Goal: Task Accomplishment & Management: Manage account settings

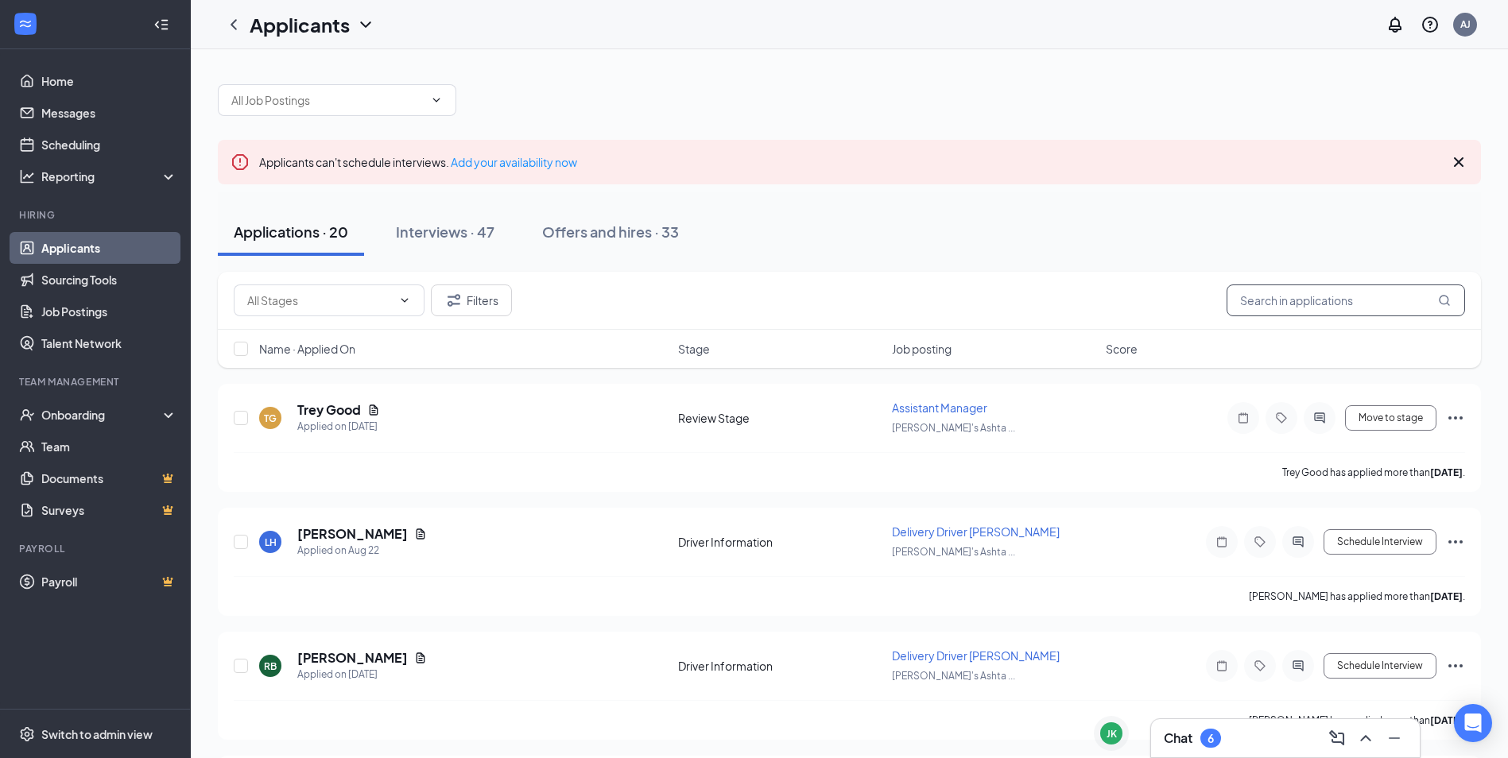
click at [1279, 302] on input "text" at bounding box center [1346, 301] width 239 height 32
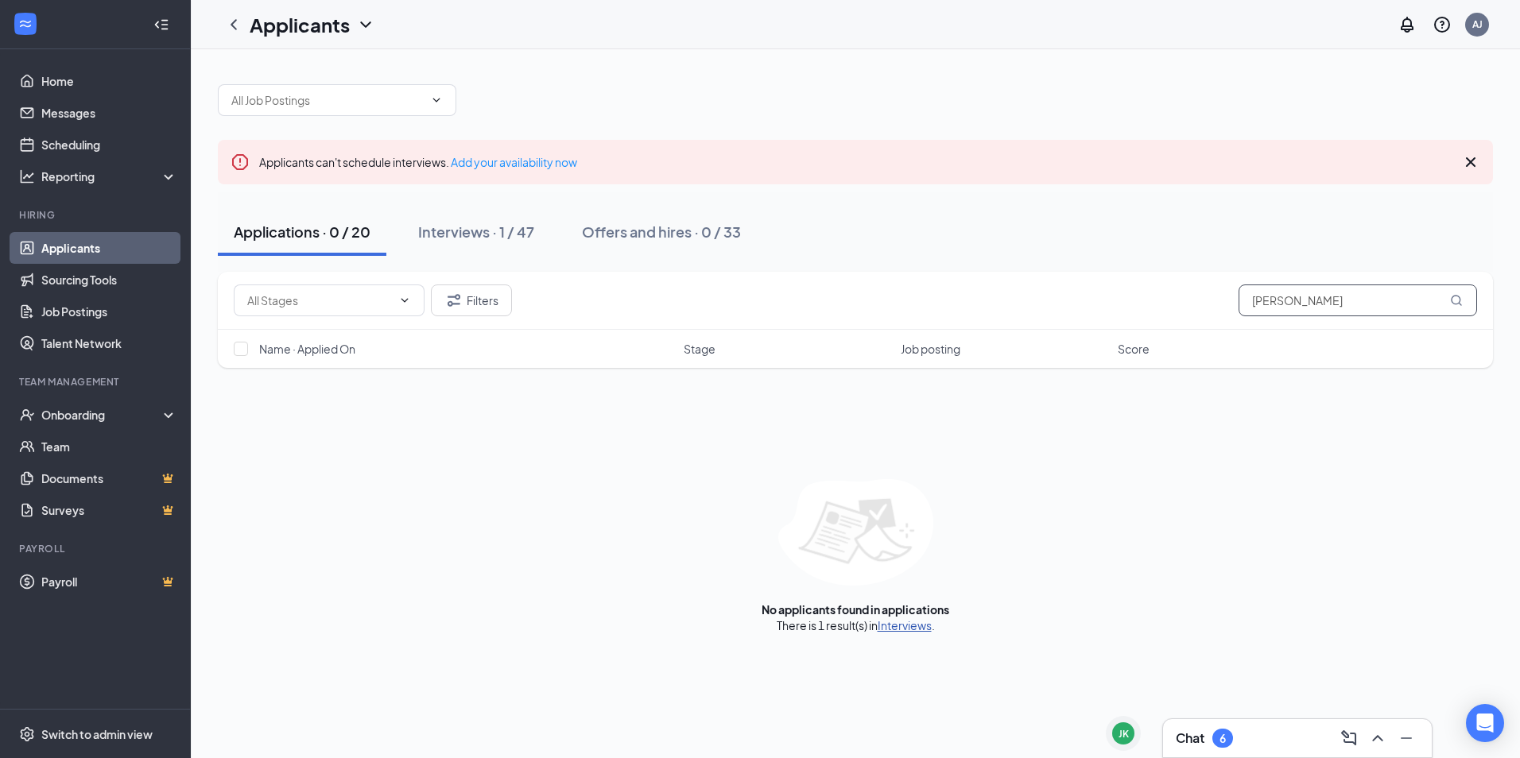
type input "[PERSON_NAME]"
click at [919, 631] on link "Interviews" at bounding box center [905, 626] width 54 height 14
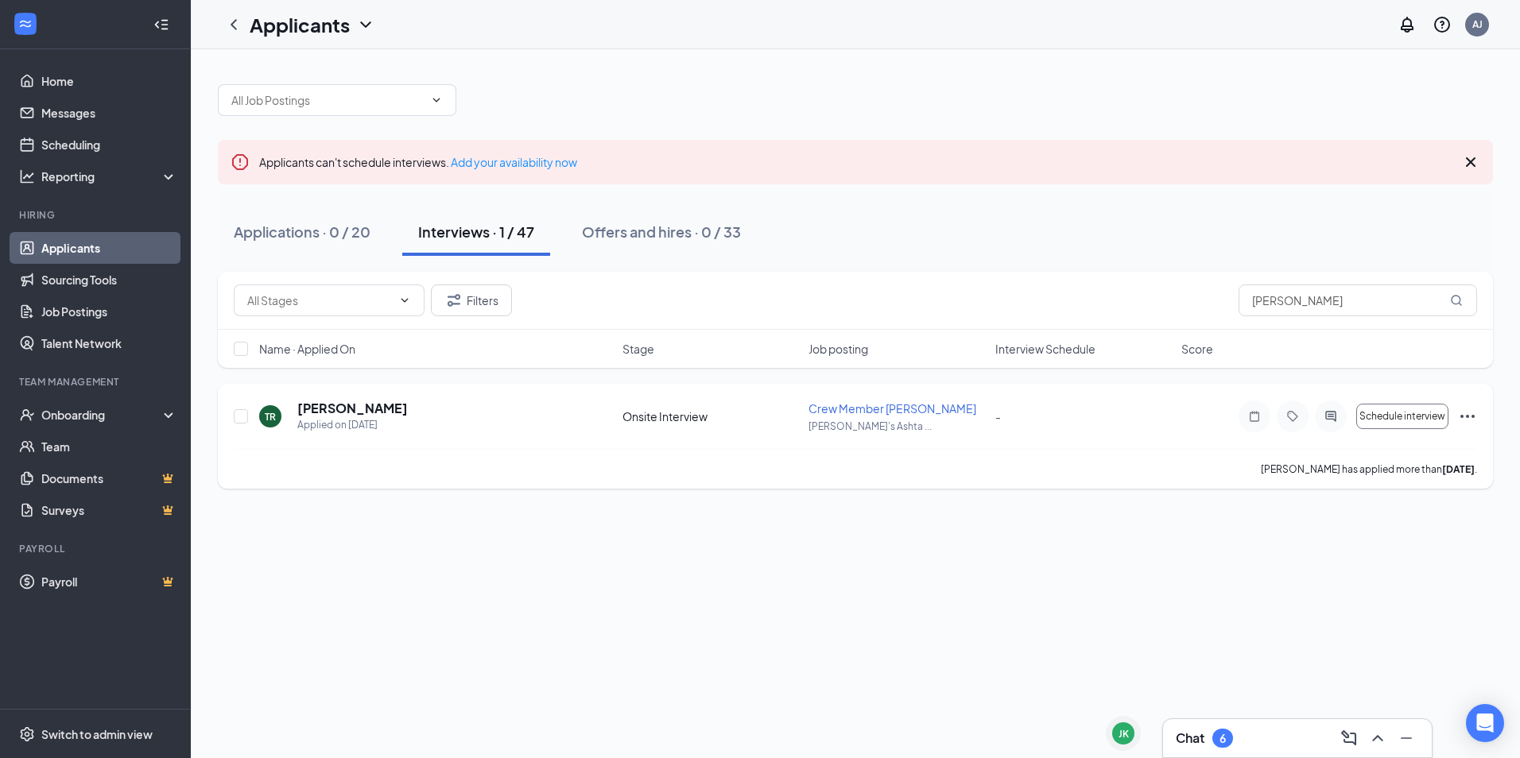
click at [1466, 415] on icon "Ellipses" at bounding box center [1467, 416] width 19 height 19
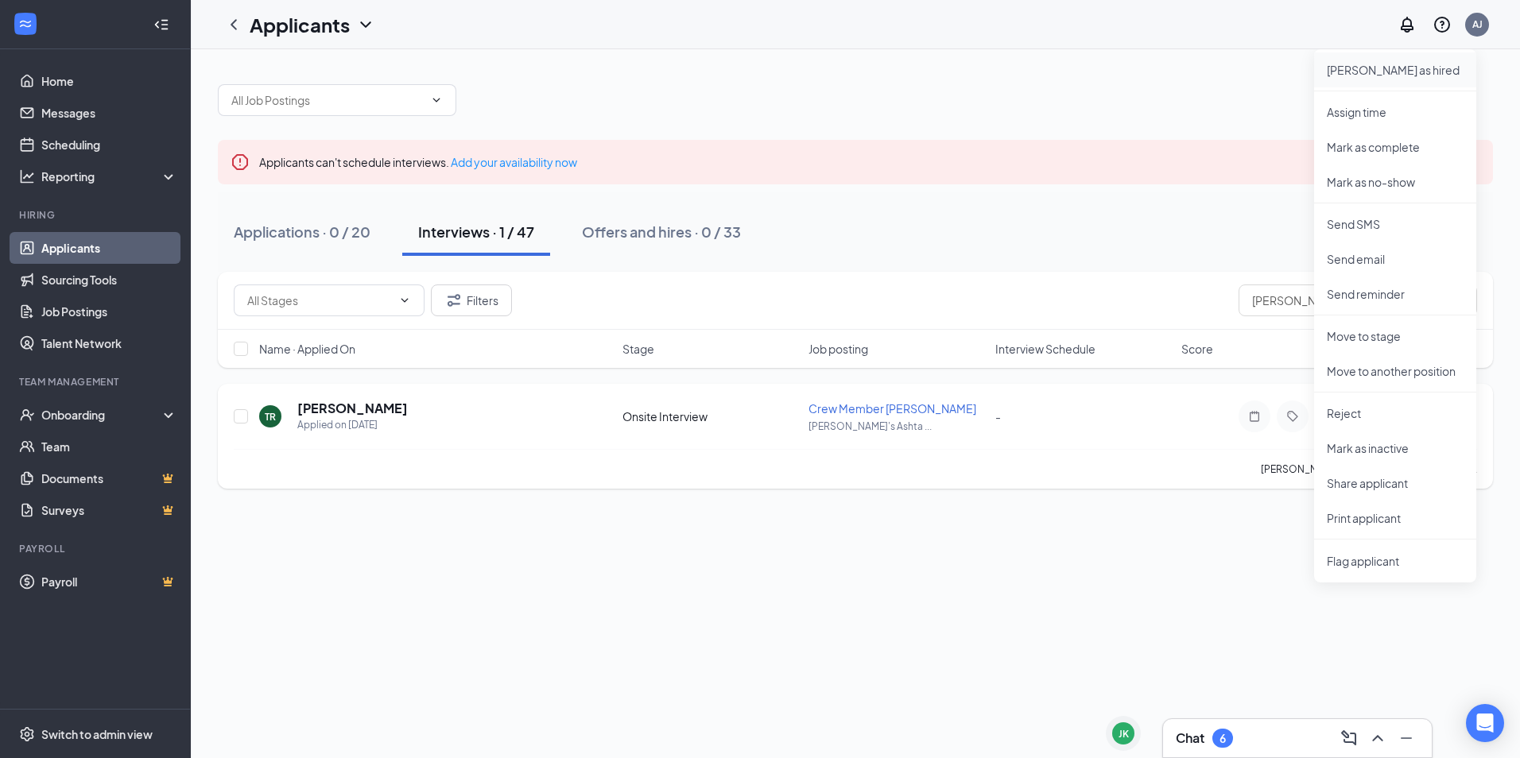
click at [1410, 69] on p "[PERSON_NAME] as hired" at bounding box center [1395, 70] width 137 height 16
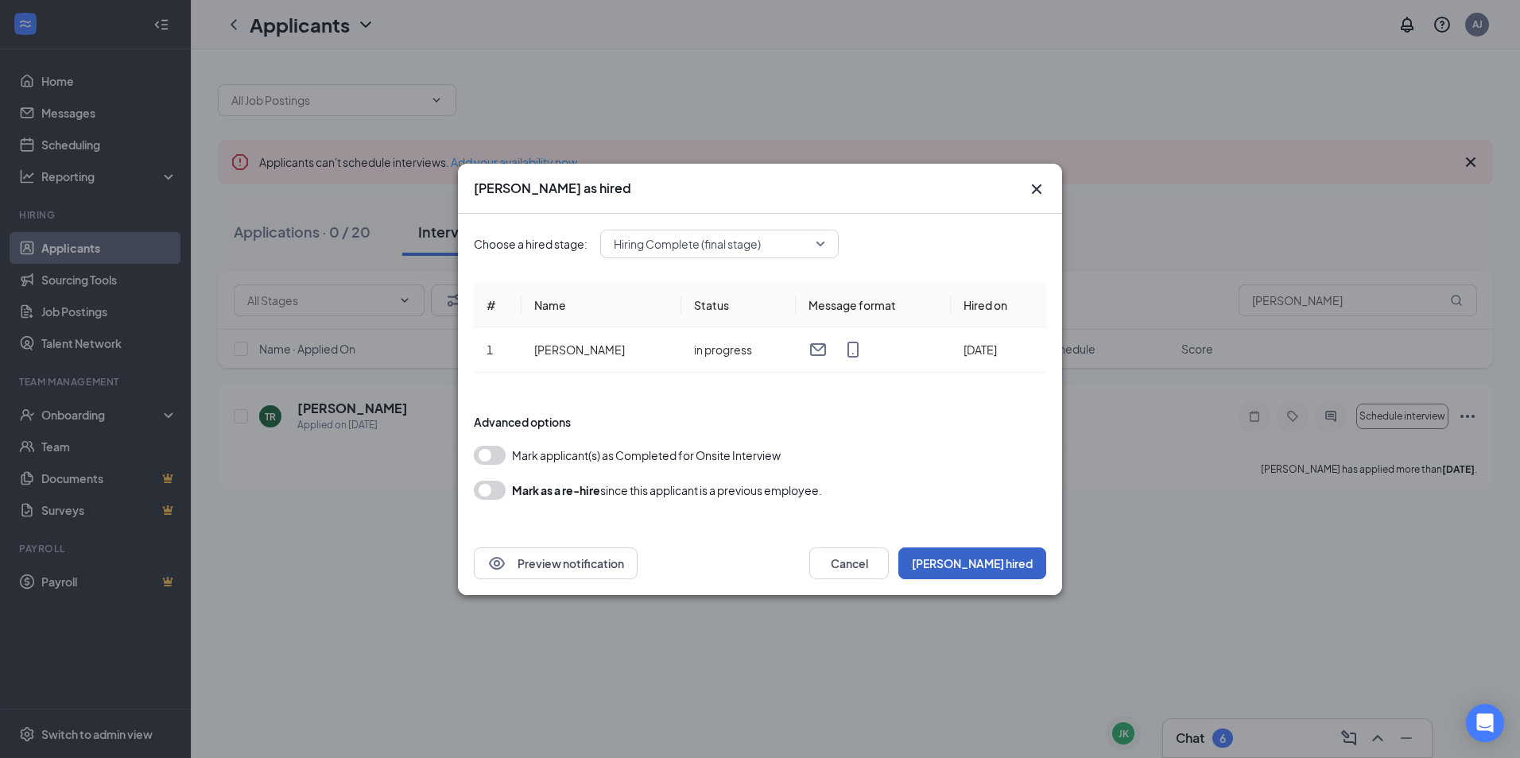
click at [1011, 549] on button "[PERSON_NAME] hired" at bounding box center [972, 564] width 148 height 32
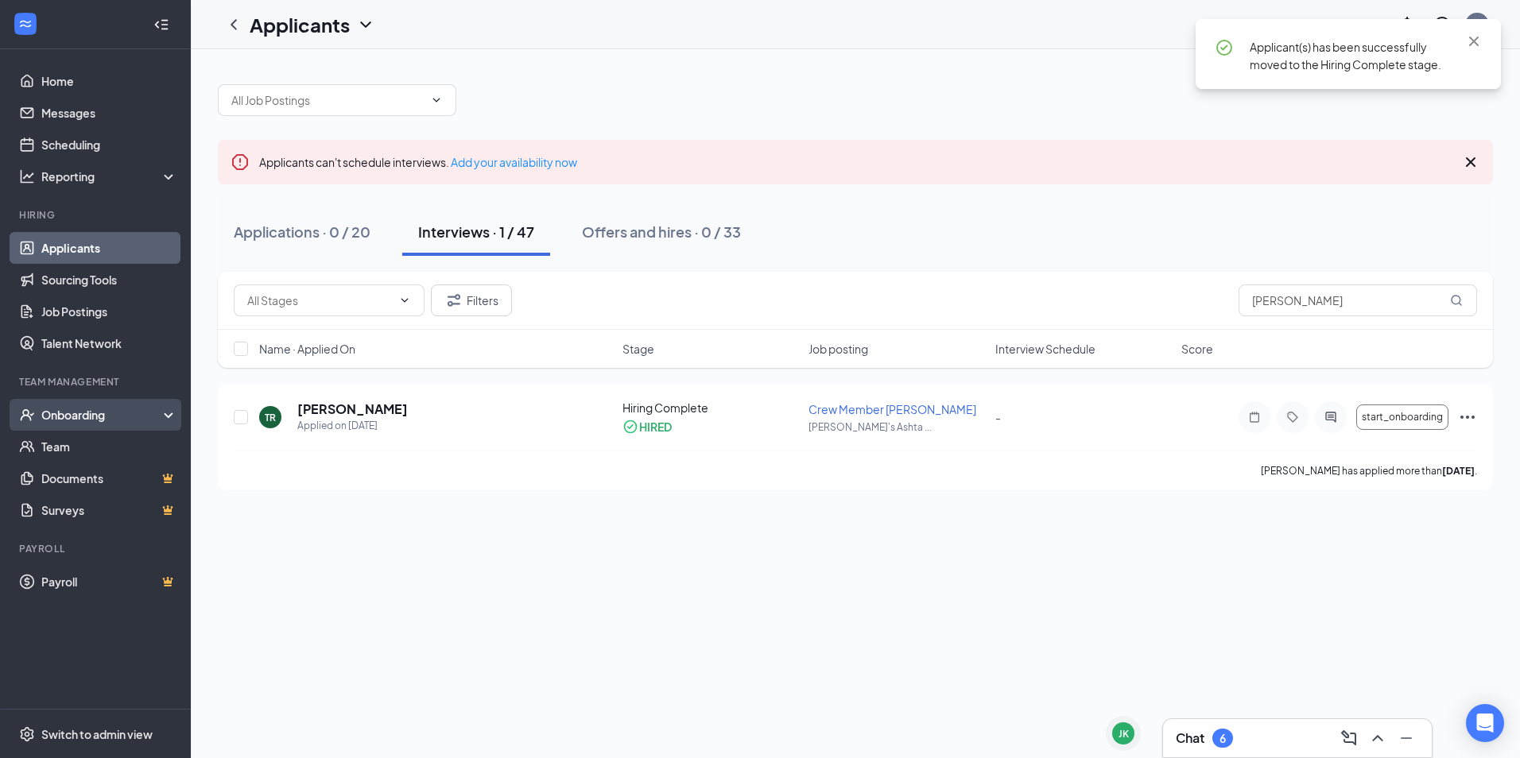
click at [99, 409] on div "Onboarding" at bounding box center [102, 415] width 122 height 16
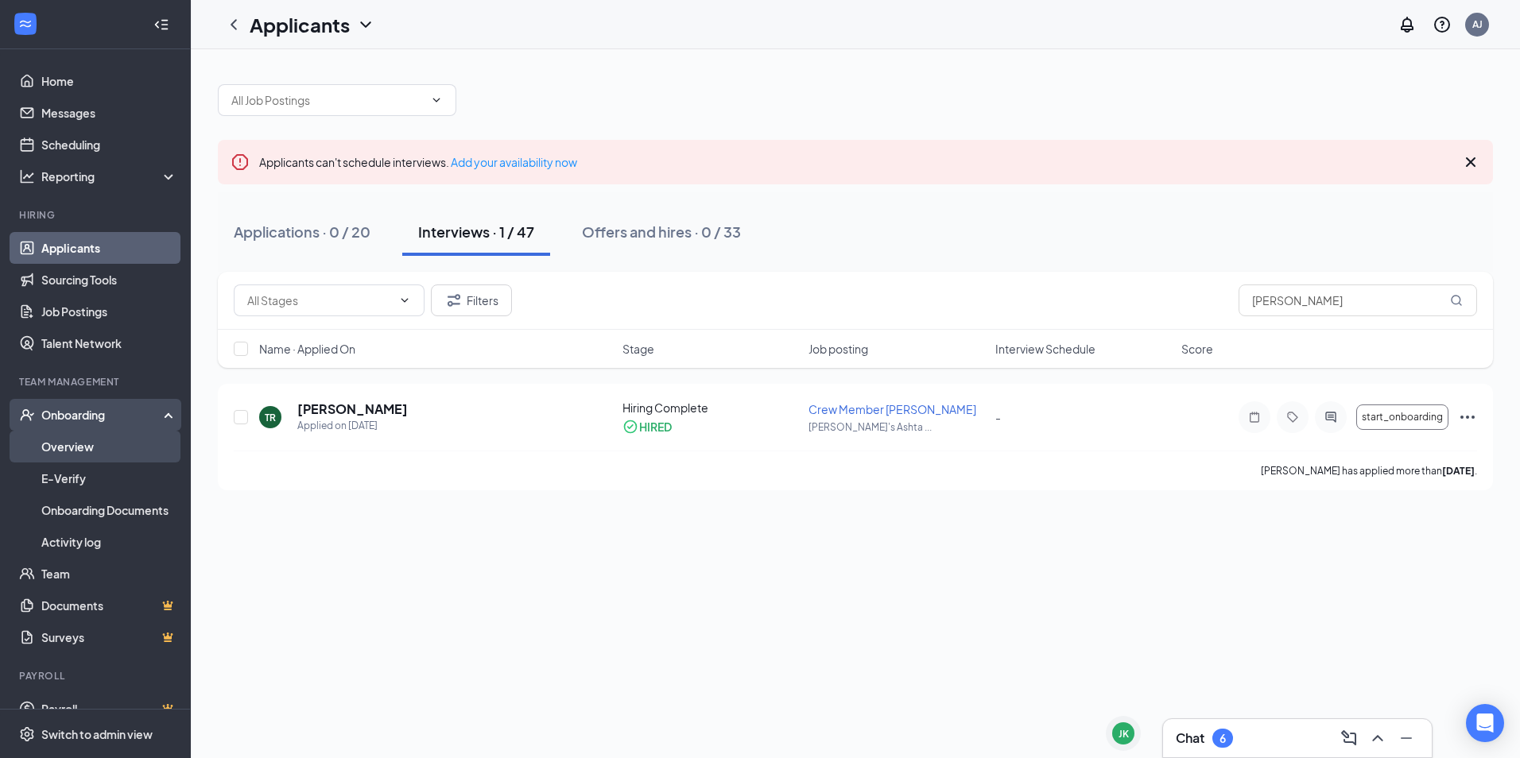
click at [89, 449] on link "Overview" at bounding box center [109, 447] width 136 height 32
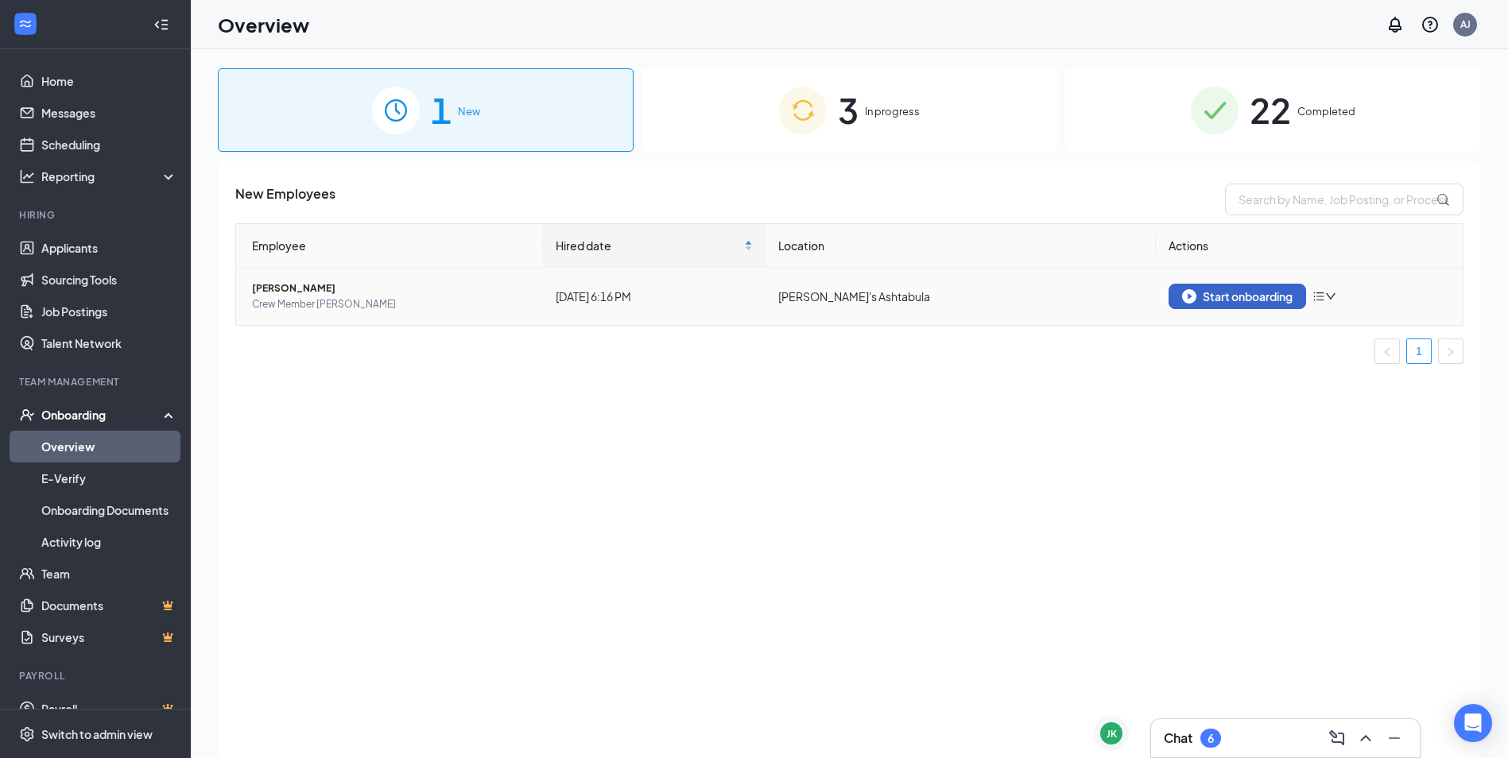
click at [1268, 302] on div "Start onboarding" at bounding box center [1237, 296] width 111 height 14
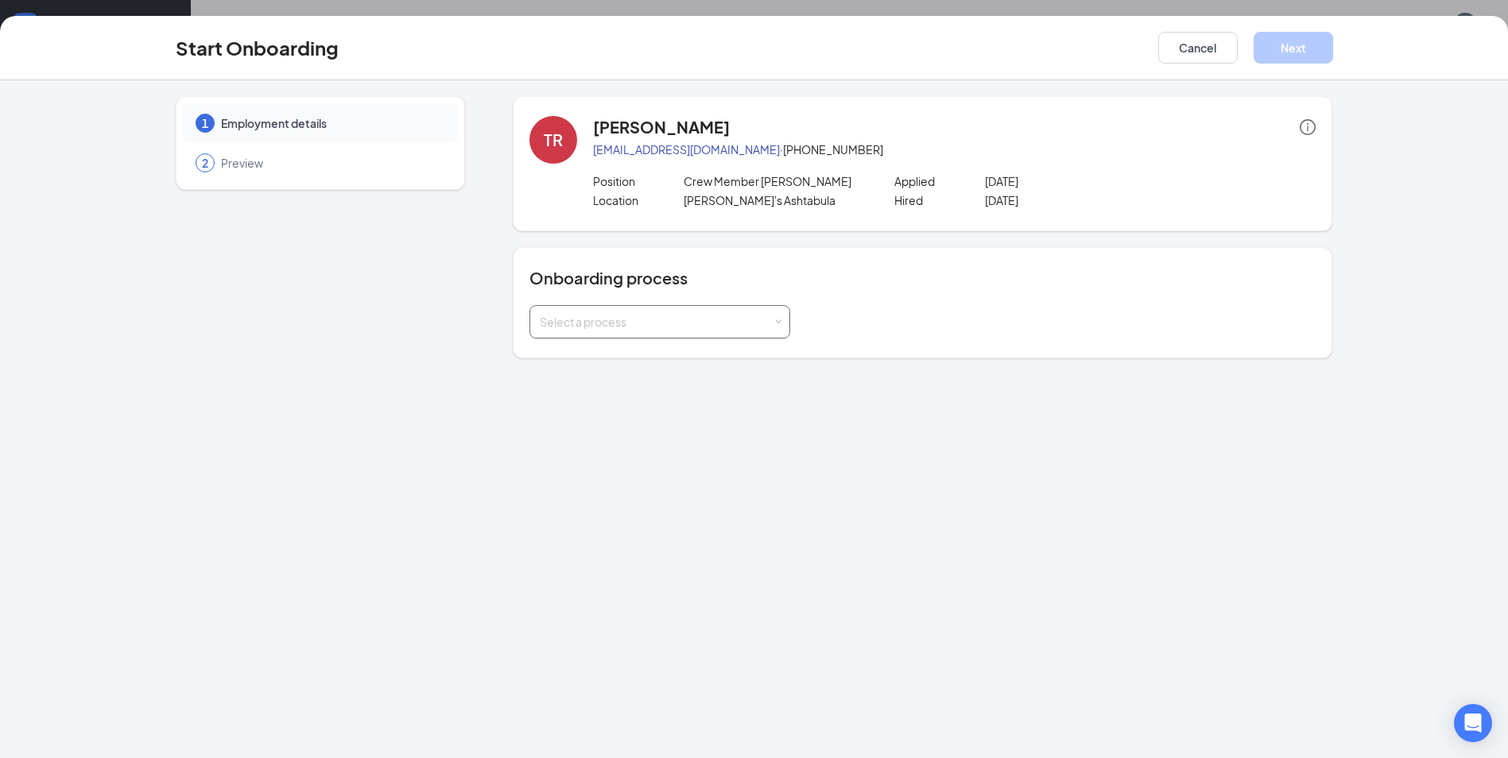
click at [762, 315] on div "Select a process" at bounding box center [656, 322] width 233 height 16
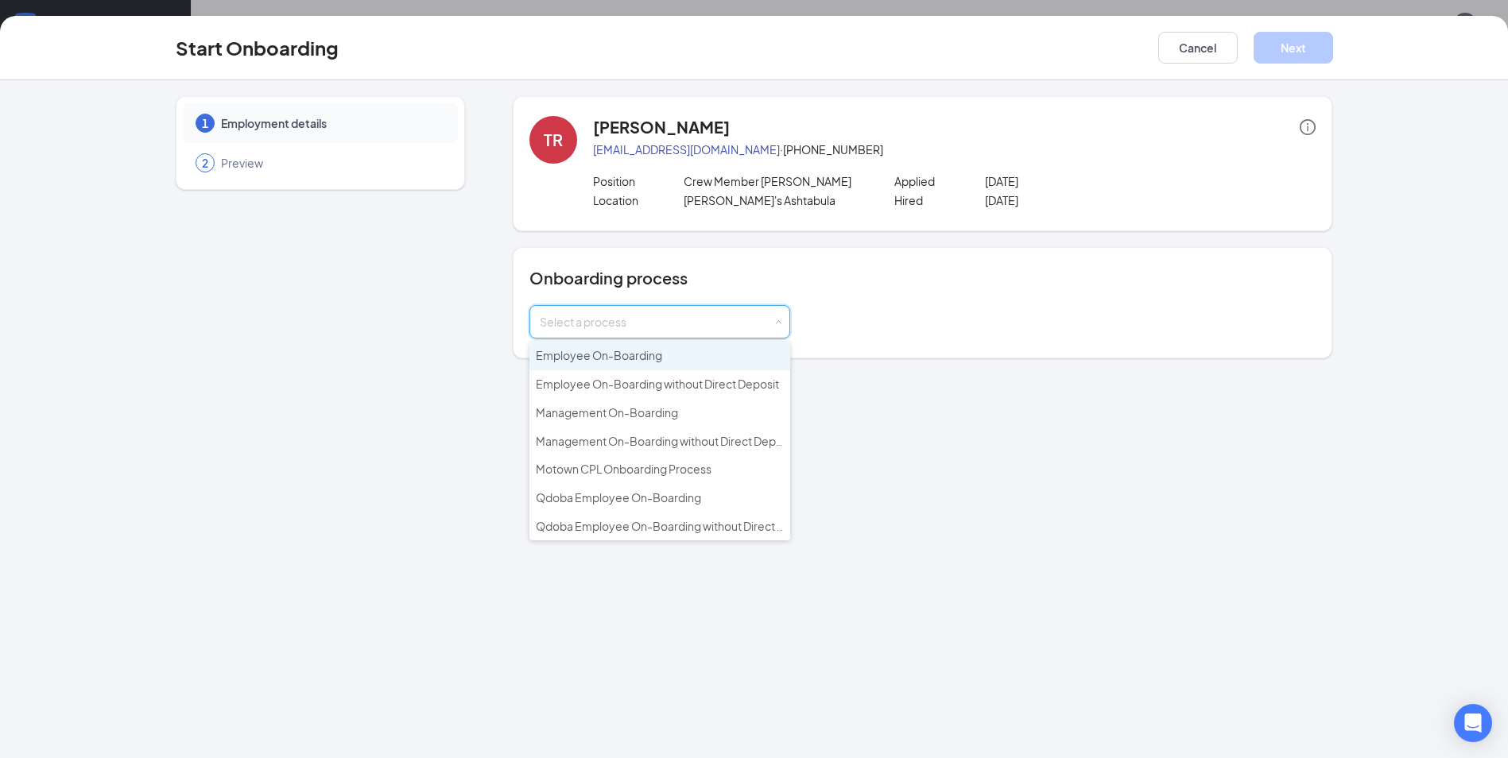
click at [731, 351] on li "Employee On-Boarding" at bounding box center [659, 356] width 261 height 29
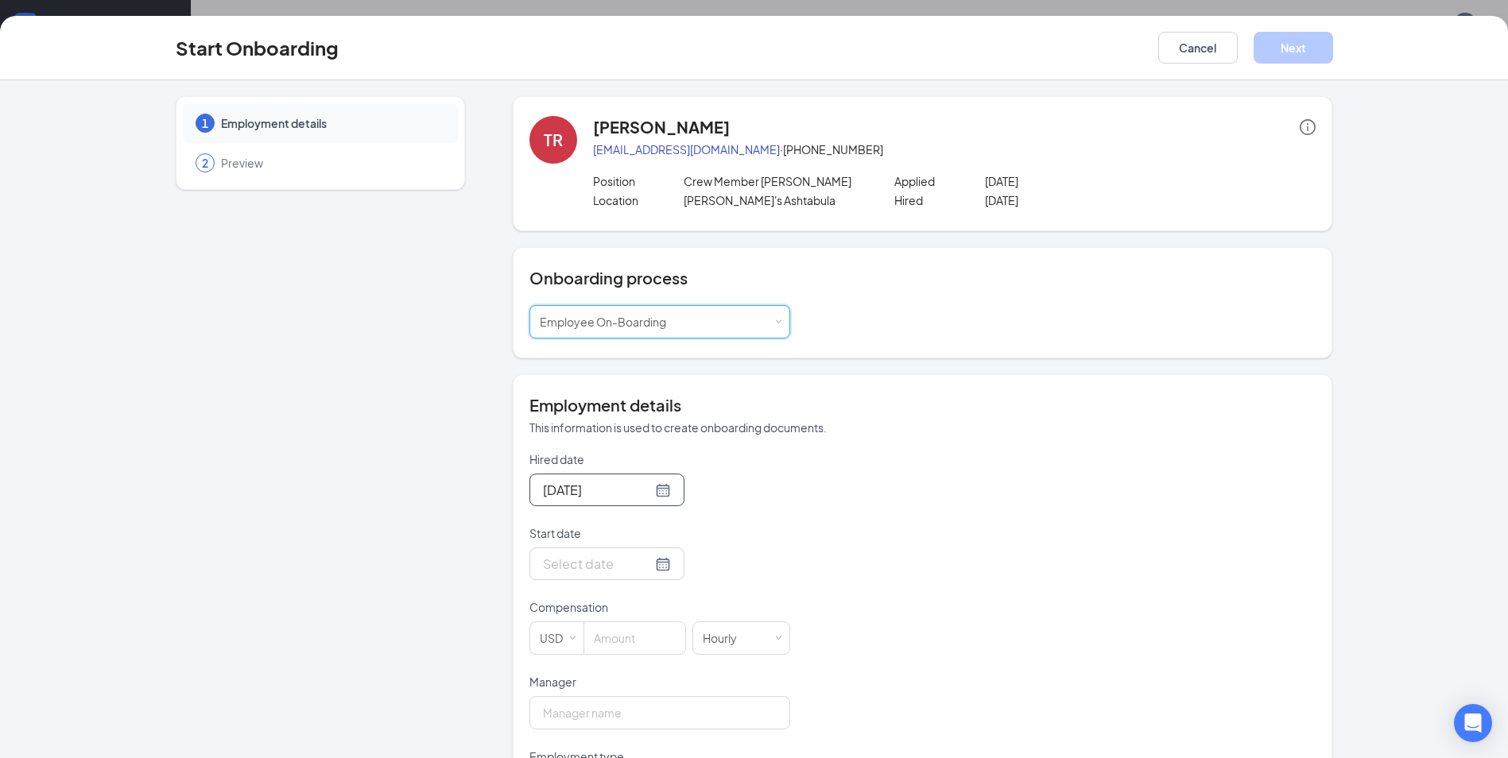
click at [653, 479] on div "[DATE]" at bounding box center [606, 490] width 155 height 33
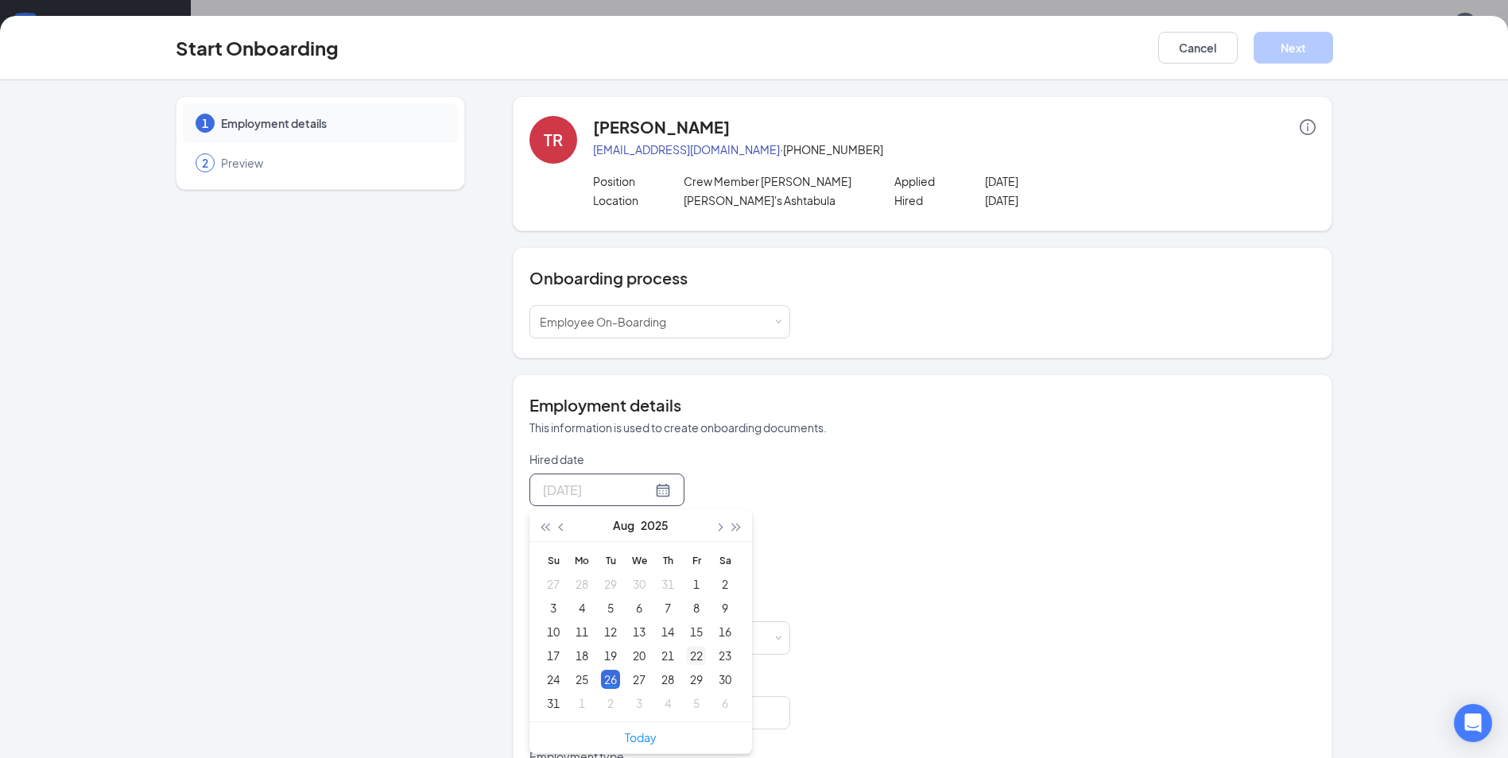
type input "[DATE]"
click at [689, 657] on div "22" at bounding box center [696, 655] width 19 height 19
click at [642, 568] on div at bounding box center [607, 564] width 128 height 20
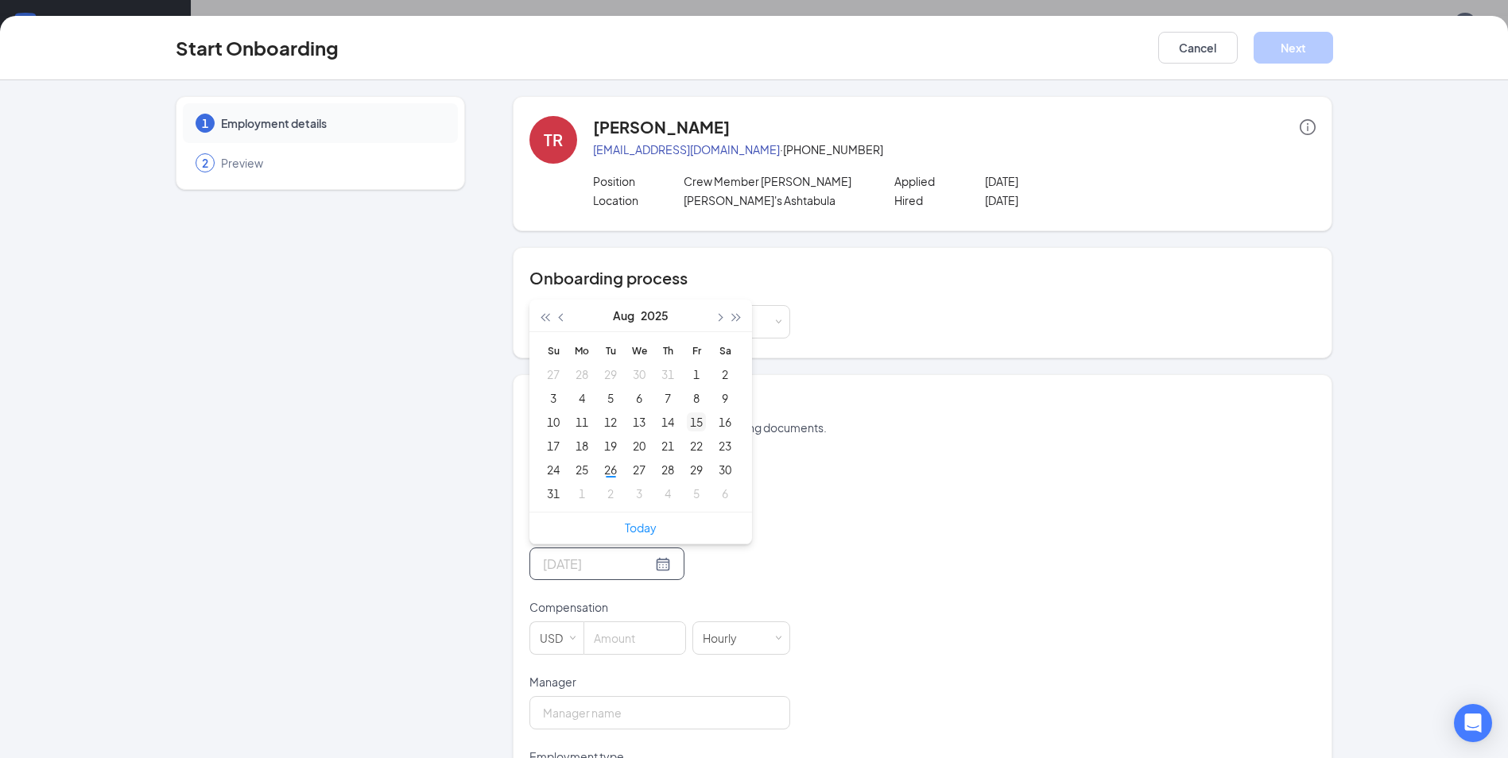
type input "[DATE]"
click at [687, 422] on div "15" at bounding box center [696, 422] width 19 height 19
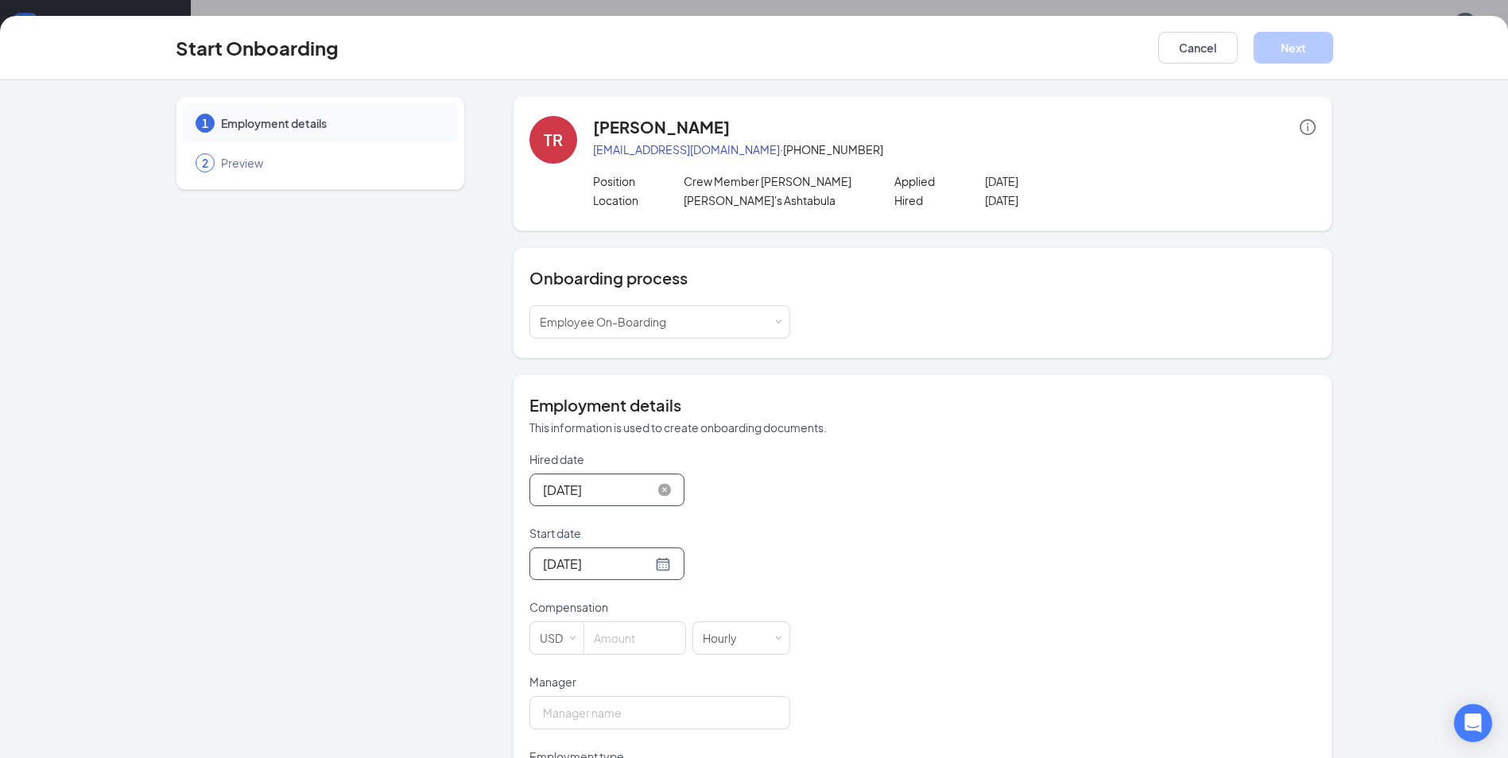
click at [623, 493] on input "[DATE]" at bounding box center [597, 490] width 109 height 20
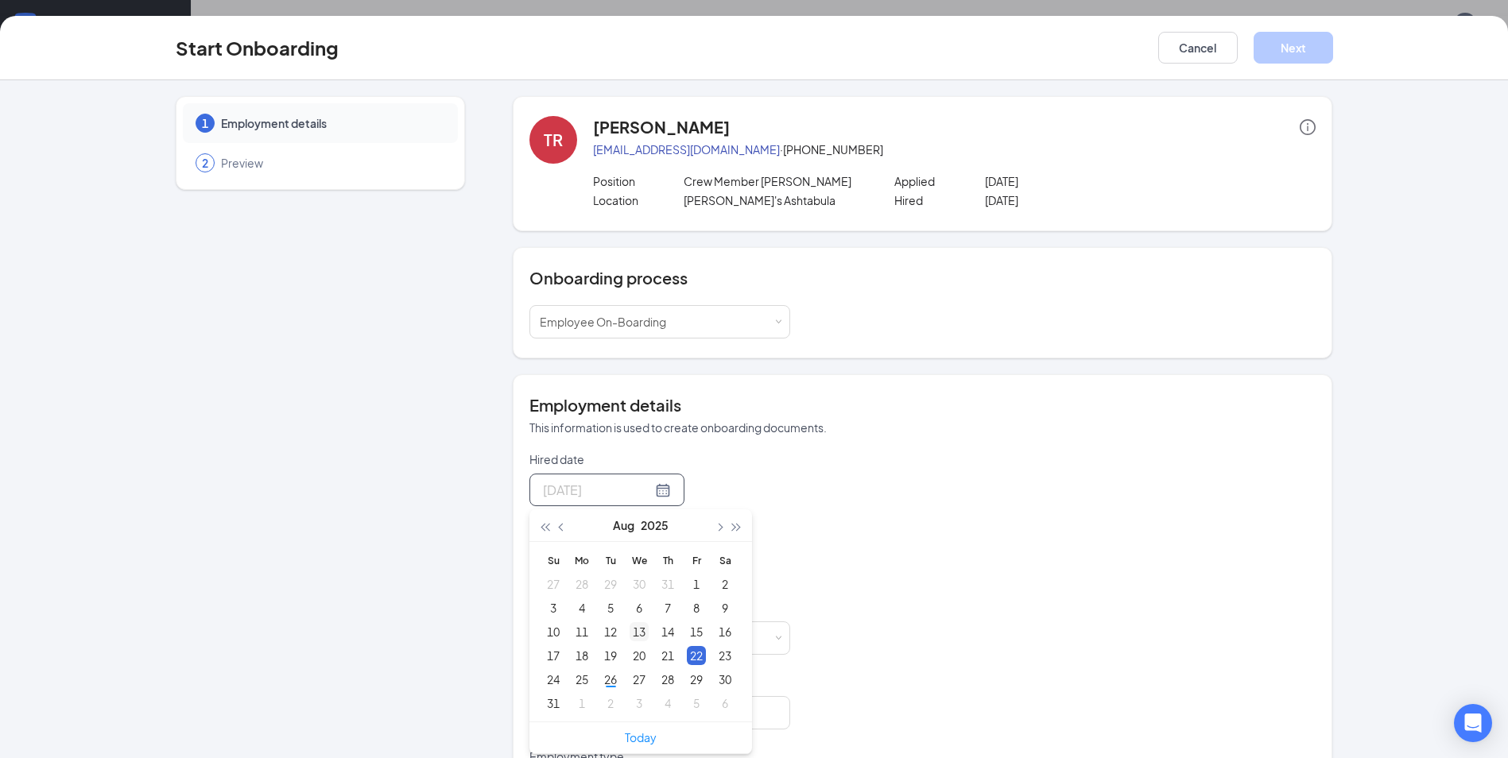
type input "[DATE]"
click at [638, 626] on div "13" at bounding box center [639, 632] width 19 height 19
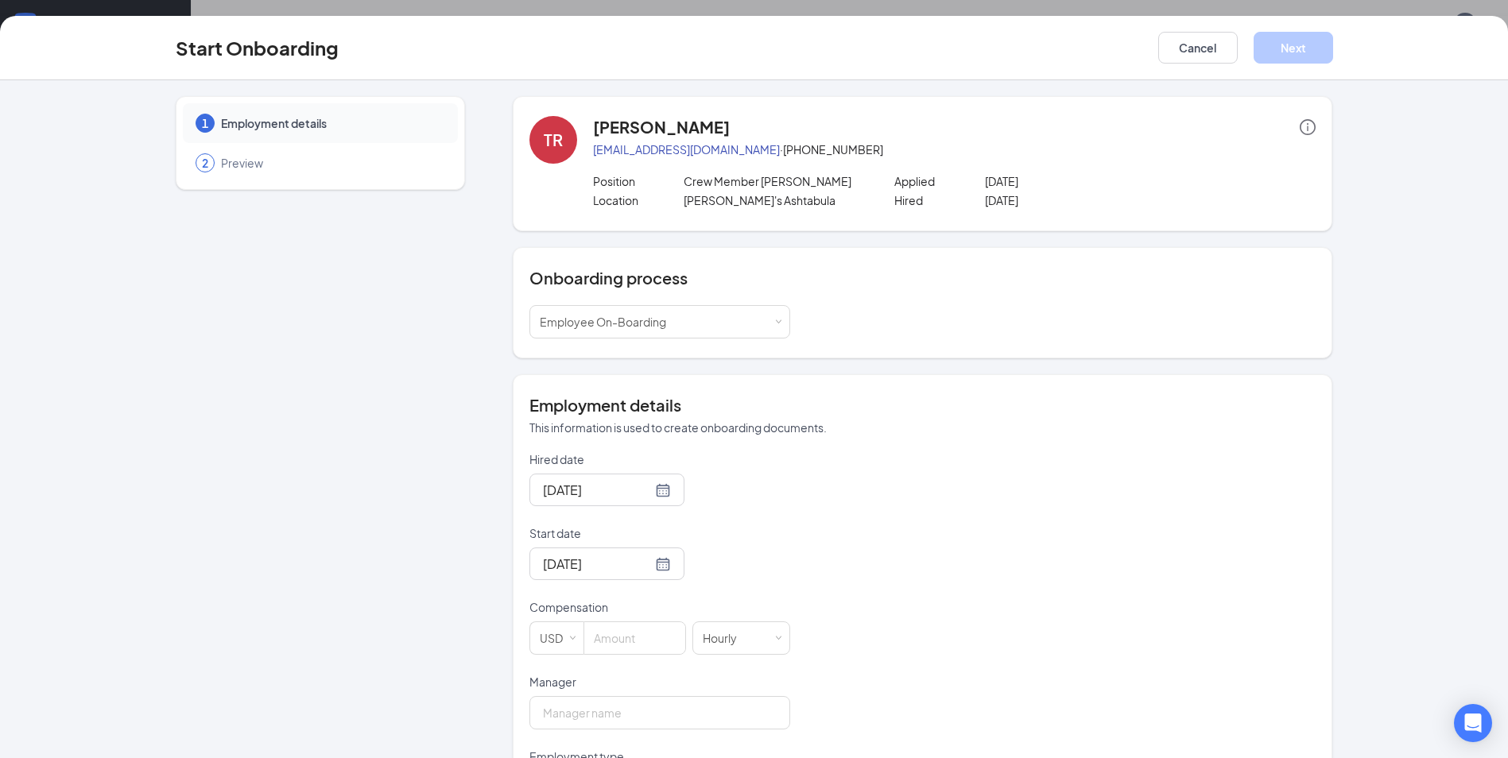
click at [714, 543] on div "Start date" at bounding box center [659, 537] width 261 height 22
click at [613, 643] on input at bounding box center [634, 639] width 101 height 32
type input "12.5"
click at [871, 561] on div "Hired date [DATE] [DATE] Su Mo Tu We Th Fr Sa 27 28 29 30 31 1 2 3 4 5 6 7 8 9 …" at bounding box center [922, 628] width 786 height 353
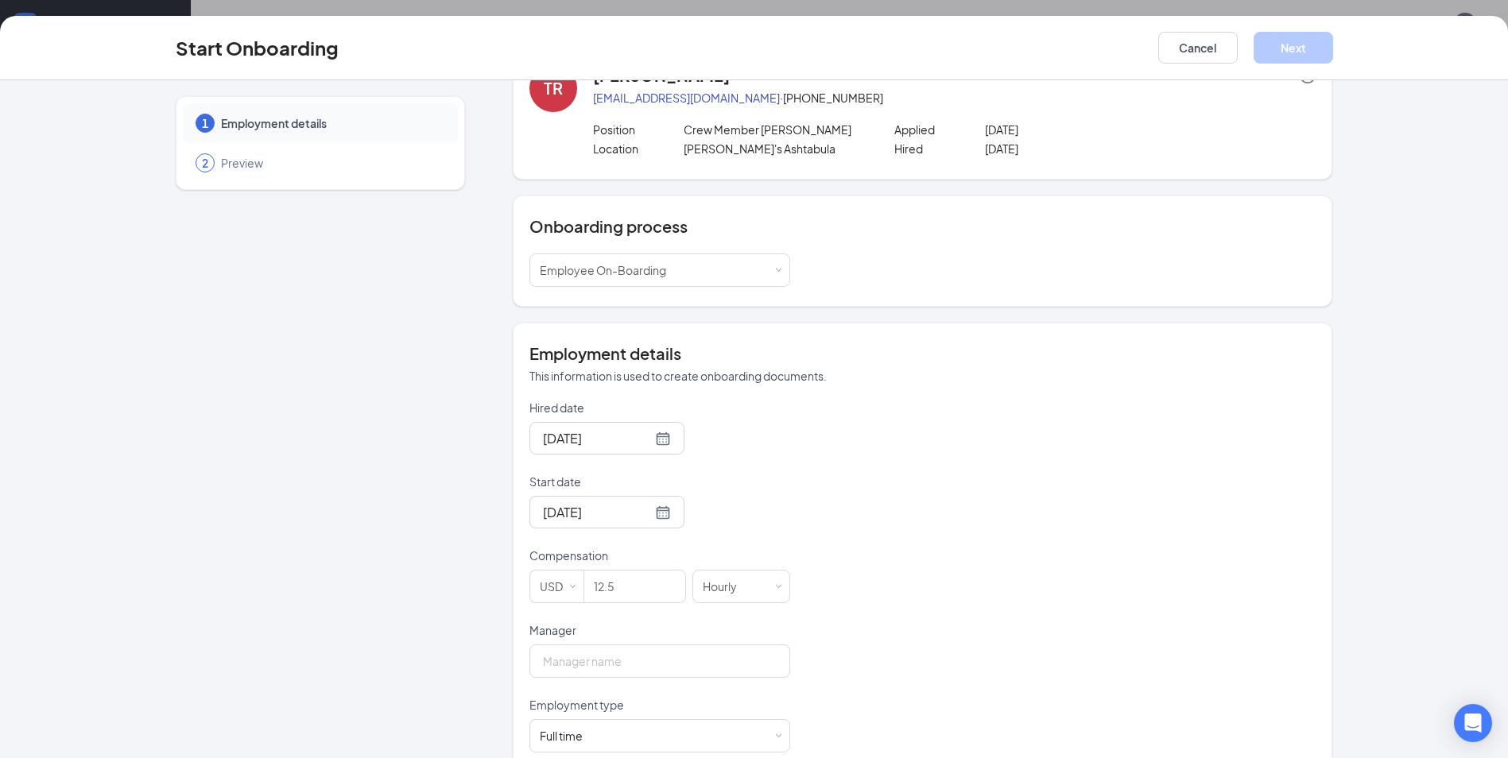
scroll to position [80, 0]
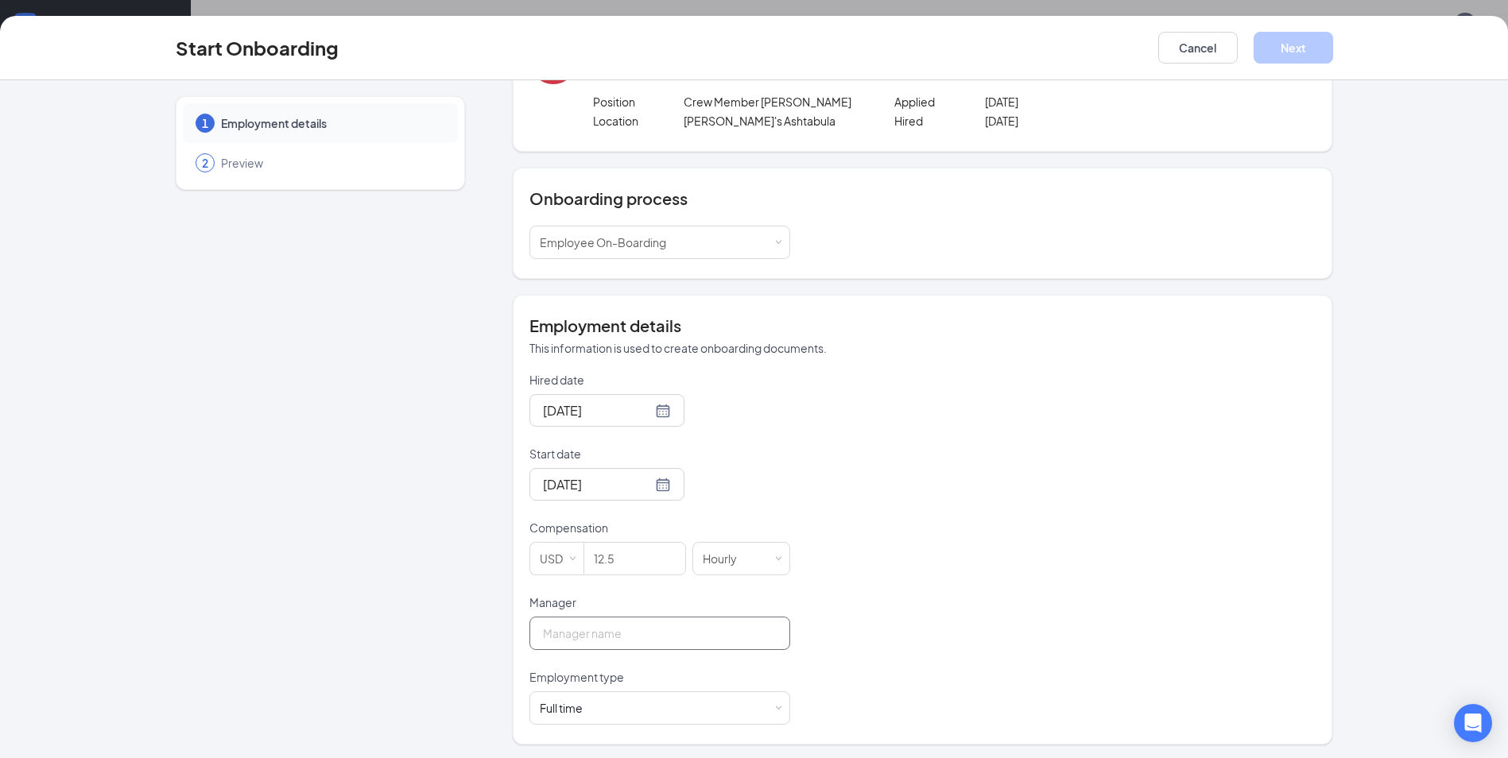
click at [640, 647] on input "Manager" at bounding box center [659, 633] width 261 height 33
type input "Maddison [GEOGRAPHIC_DATA]"
click at [665, 716] on div "Full time Works 30+ hours per week and is reasonably expected to work" at bounding box center [660, 708] width 240 height 32
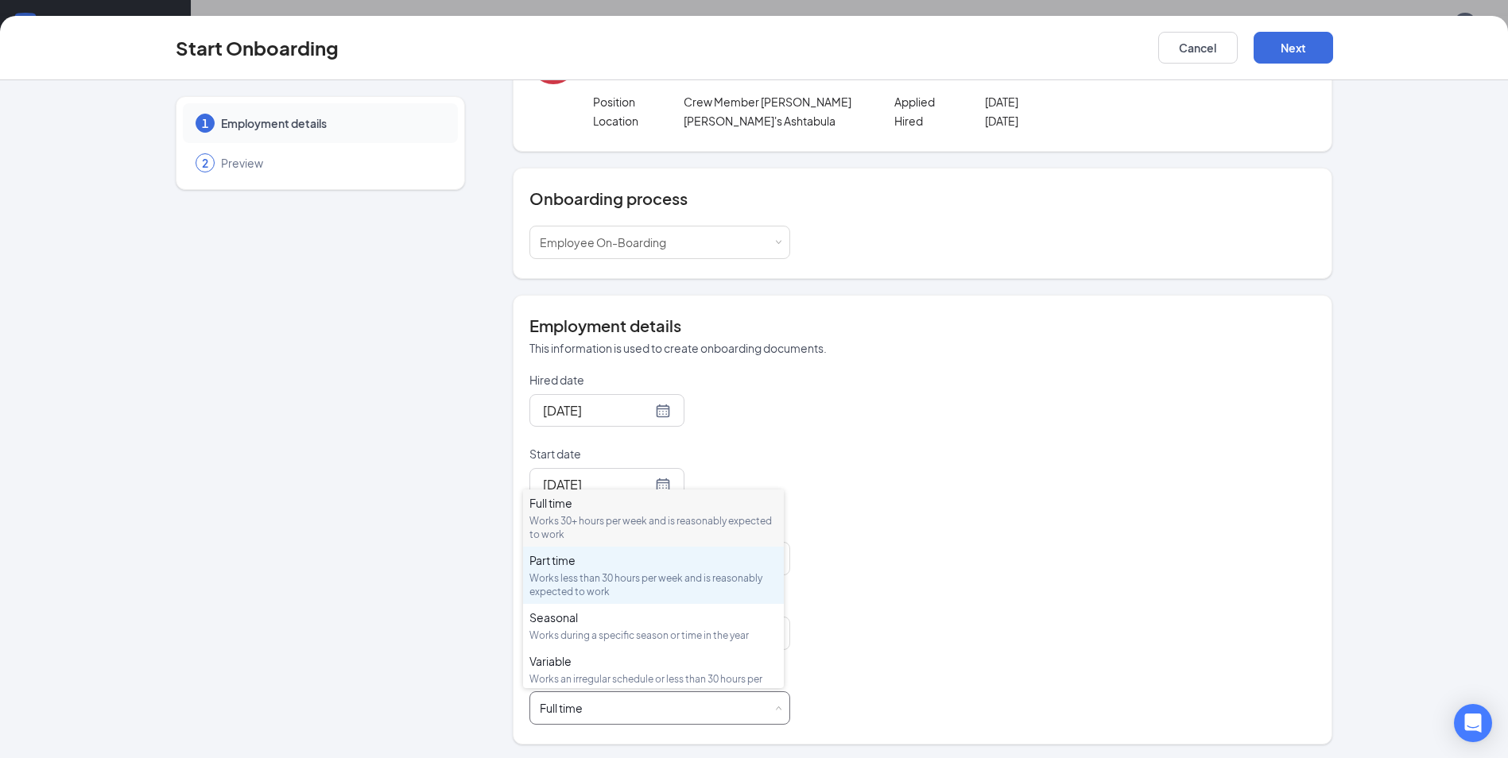
click at [641, 584] on div "Works less than 30 hours per week and is reasonably expected to work" at bounding box center [653, 585] width 248 height 27
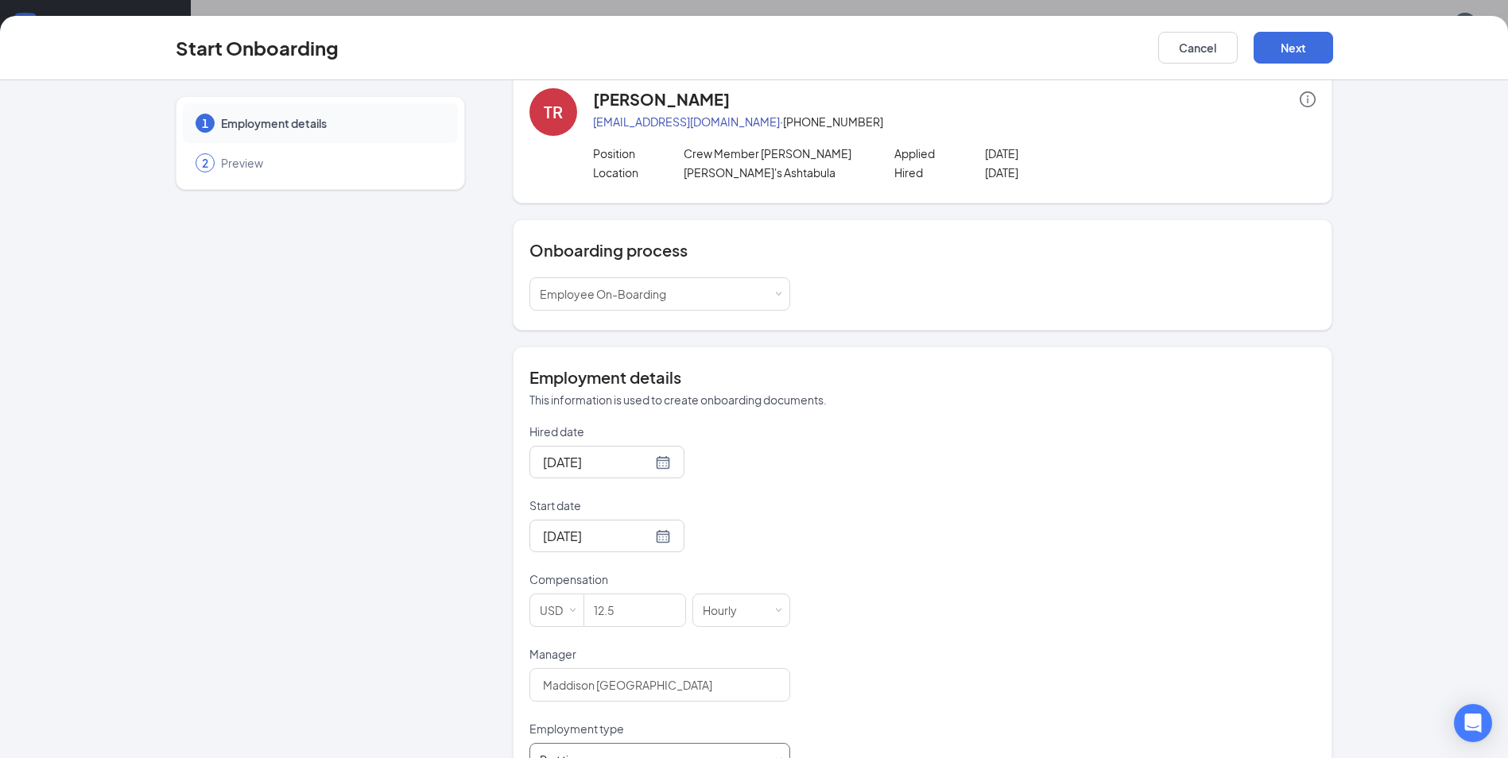
scroll to position [0, 0]
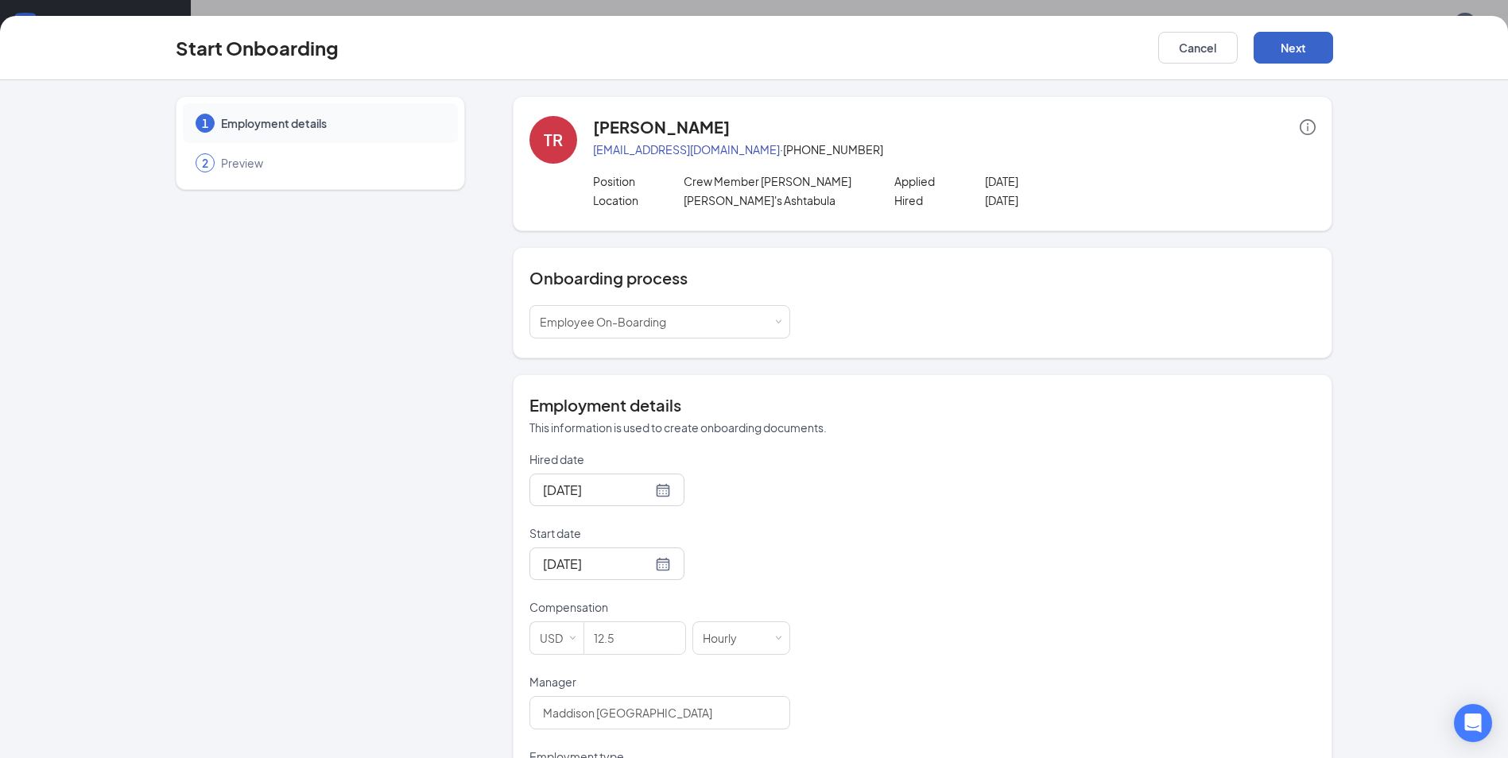
click at [1298, 38] on button "Next" at bounding box center [1294, 48] width 80 height 32
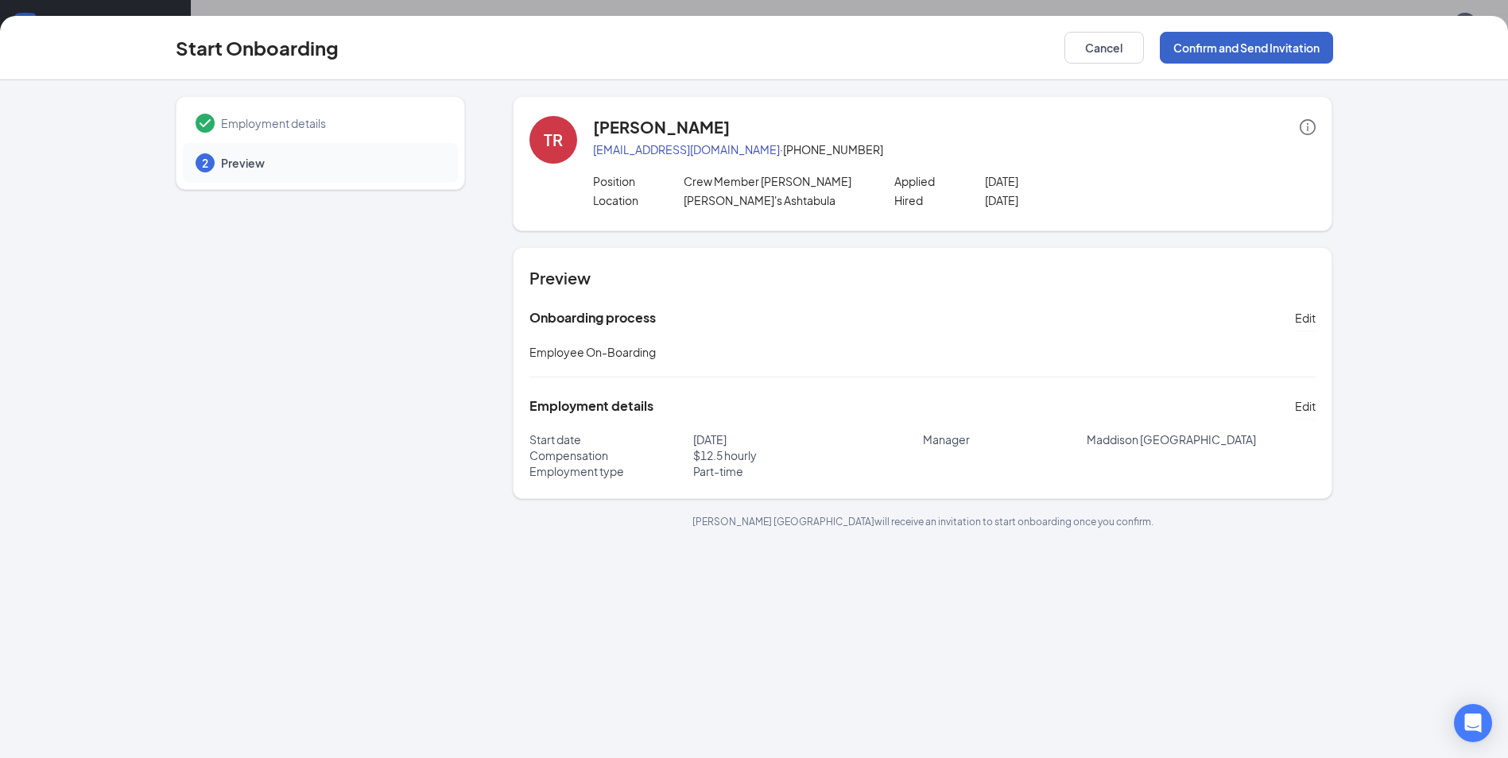
drag, startPoint x: 1286, startPoint y: 41, endPoint x: 1295, endPoint y: 37, distance: 10.3
click at [1295, 37] on button "Confirm and Send Invitation" at bounding box center [1246, 48] width 173 height 32
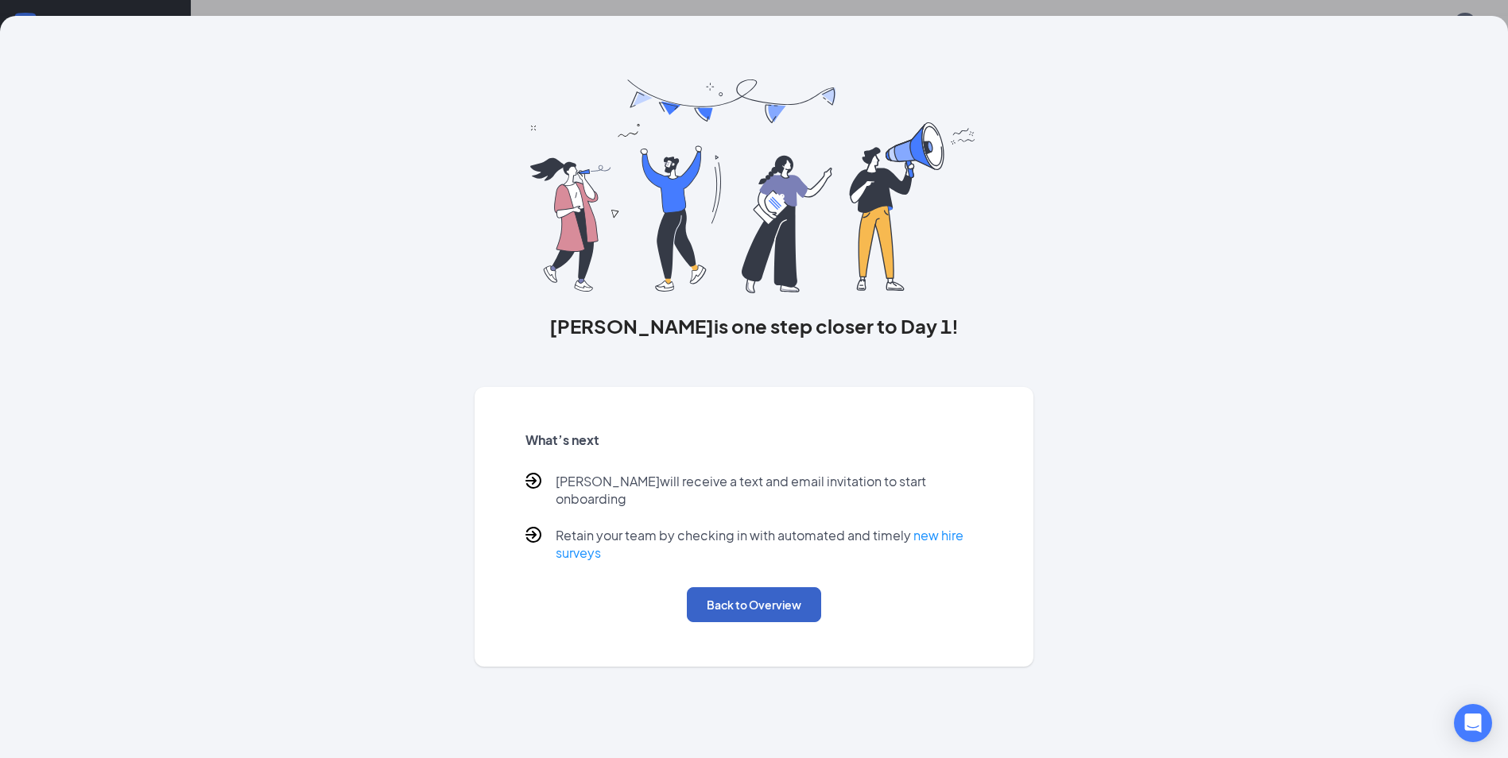
click at [762, 602] on button "Back to Overview" at bounding box center [754, 605] width 134 height 35
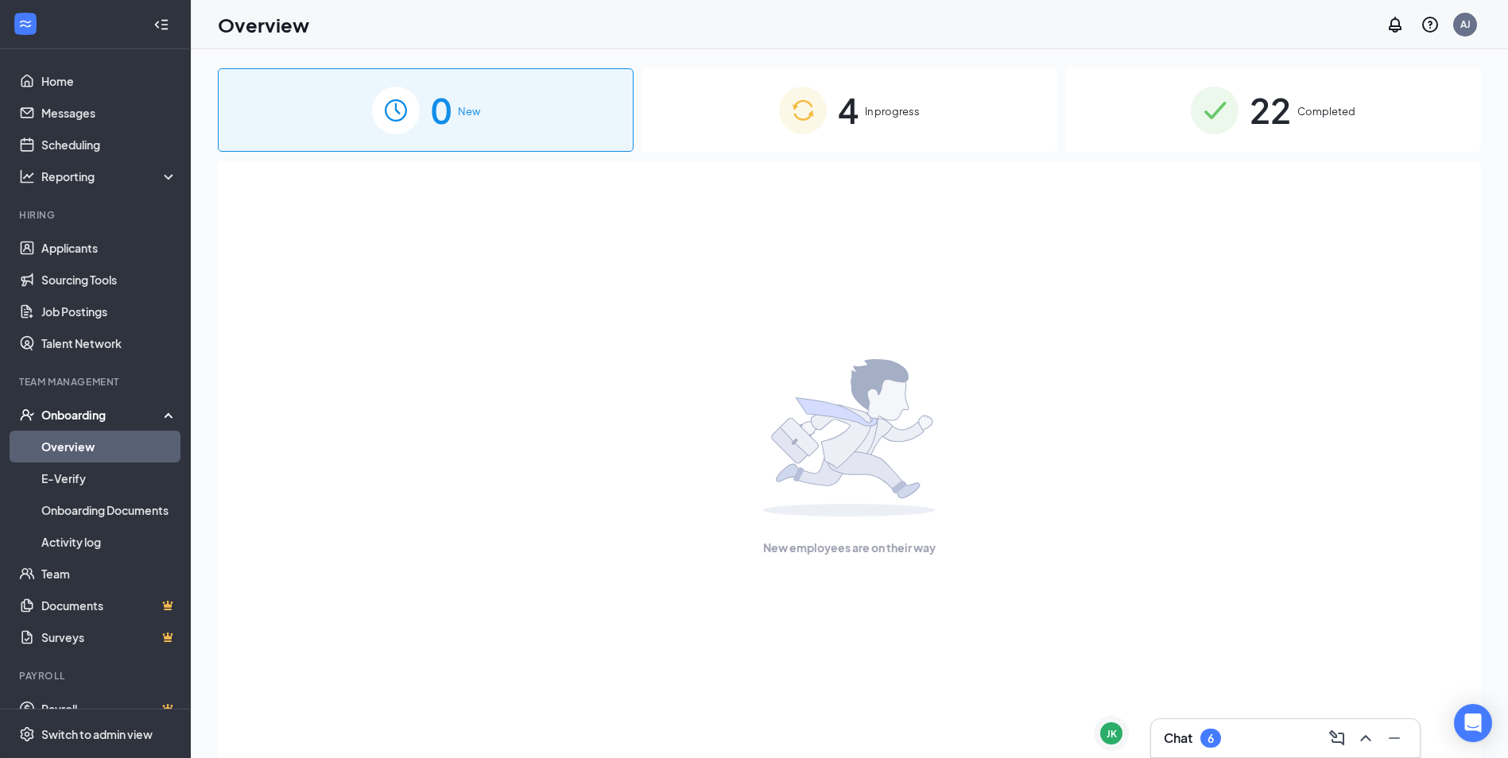
click at [913, 102] on div "4 In progress" at bounding box center [850, 109] width 416 height 83
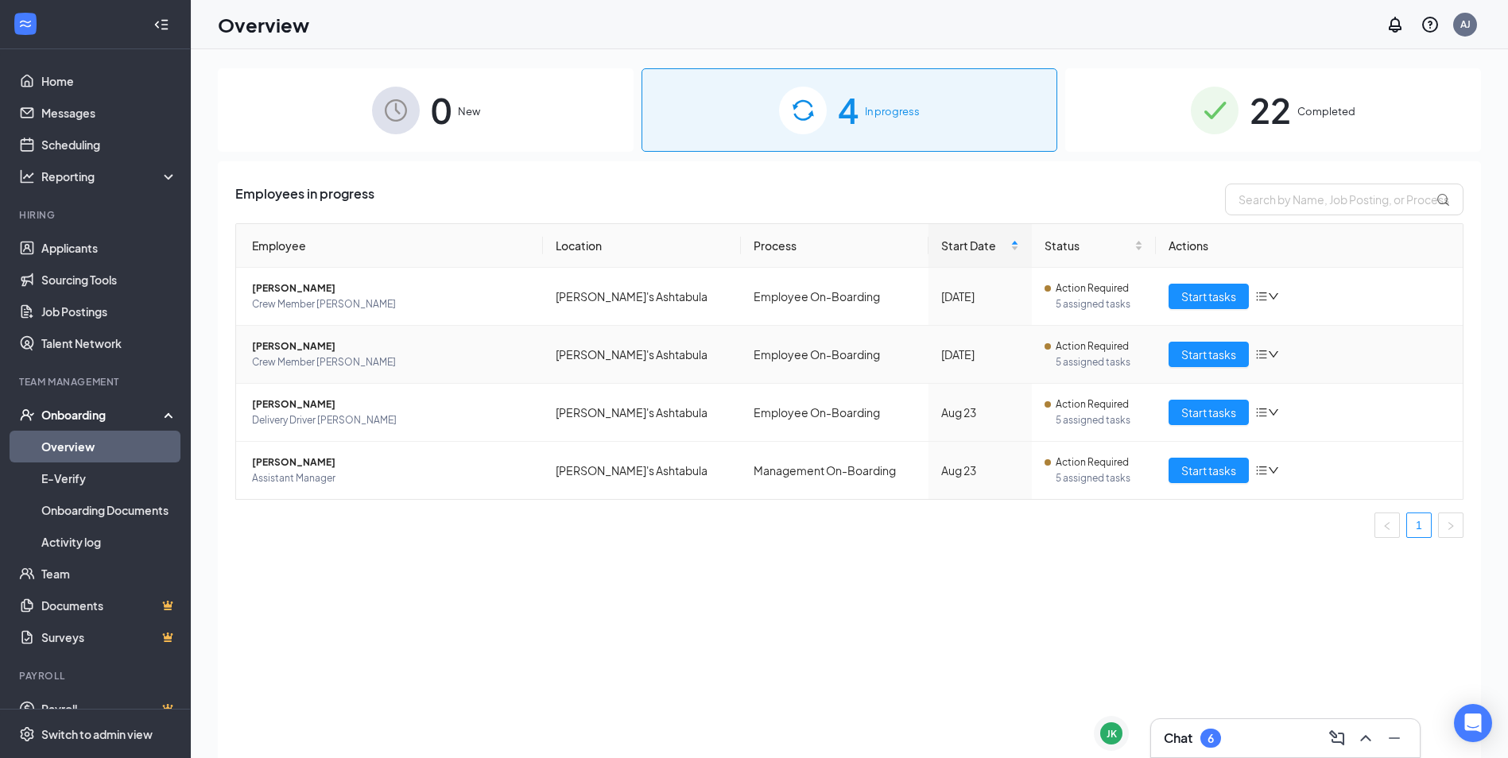
click at [1274, 355] on icon "down" at bounding box center [1274, 354] width 10 height 6
click at [1313, 391] on div "Stop process" at bounding box center [1352, 388] width 172 height 16
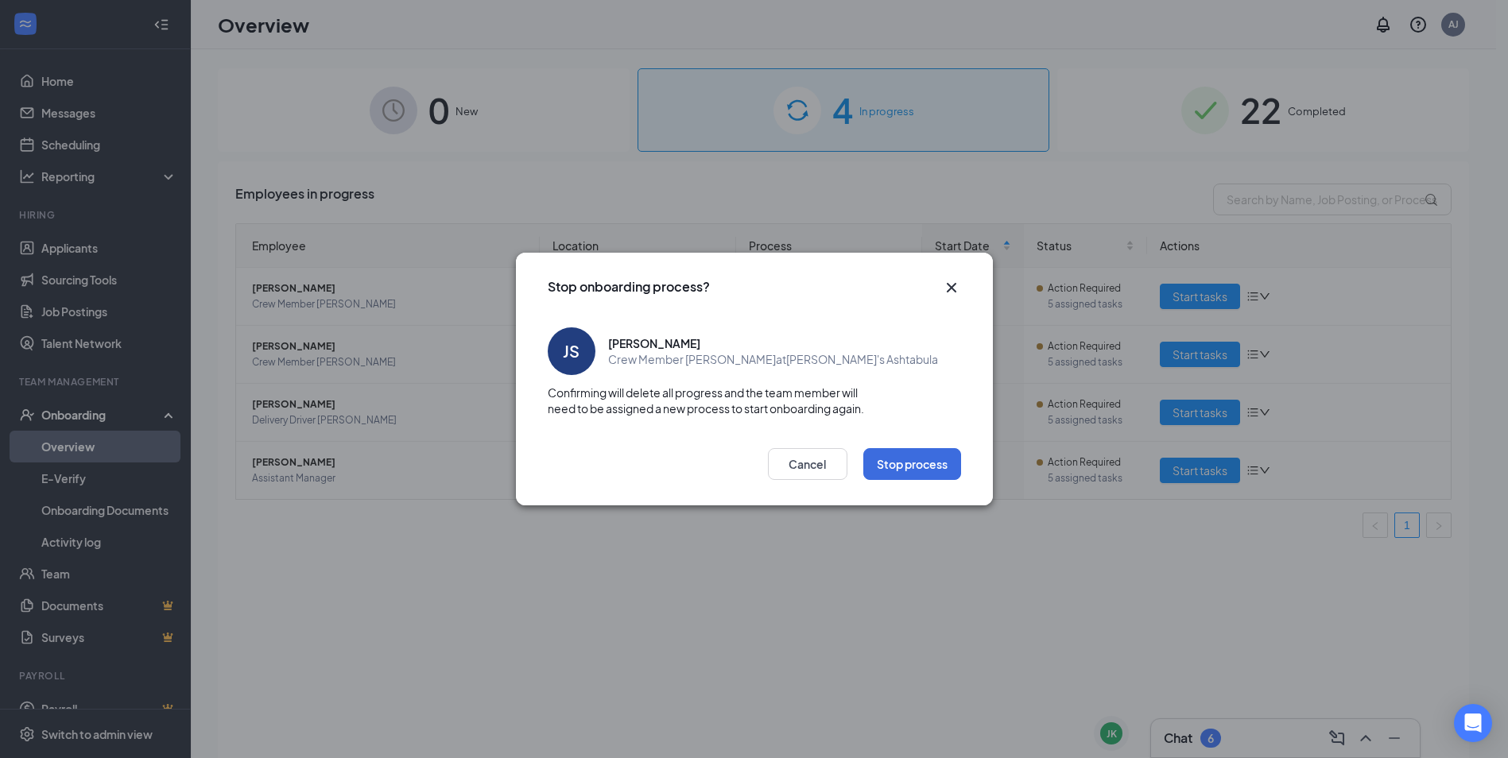
click at [957, 280] on icon "Cross" at bounding box center [951, 287] width 19 height 19
